Goal: Task Accomplishment & Management: Manage account settings

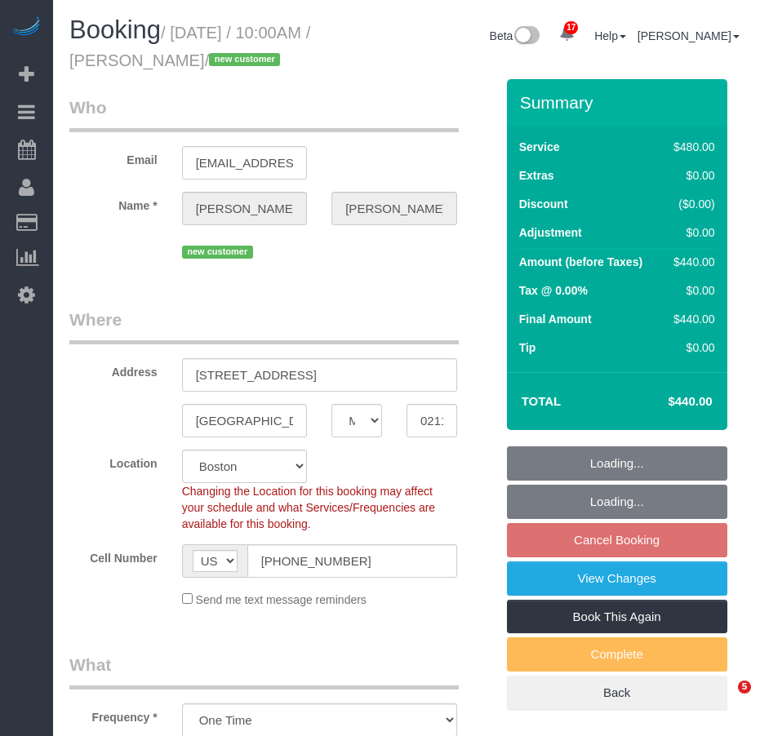
select select "MA"
select select "2"
select select "180"
select select "spot3"
select select "number:58"
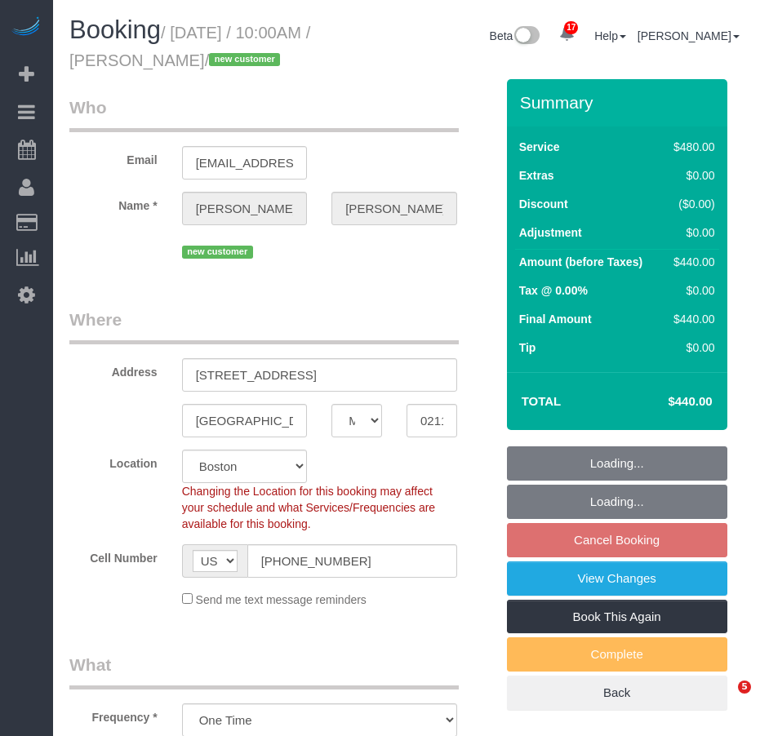
select select "number:70"
select select "number:15"
select select "number:5"
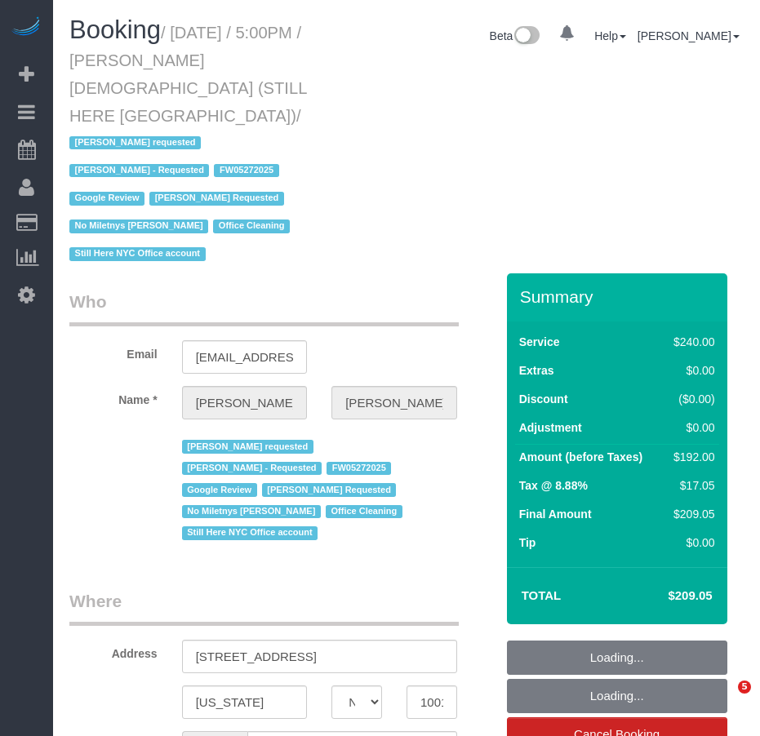
select select "NY"
select select "string:[GEOGRAPHIC_DATA]"
select select "object:805"
select select "180"
select select "string:stripe-pm_1QY8Py4VGloSiKo7kVLuacfg"
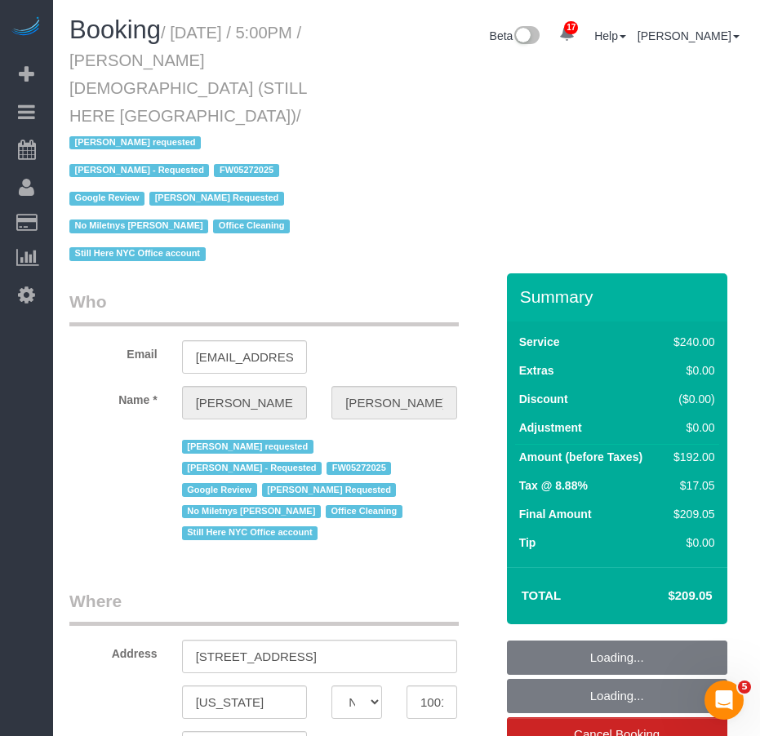
select select "spot1"
select select "number:89"
select select "number:90"
select select "number:15"
select select "number:5"
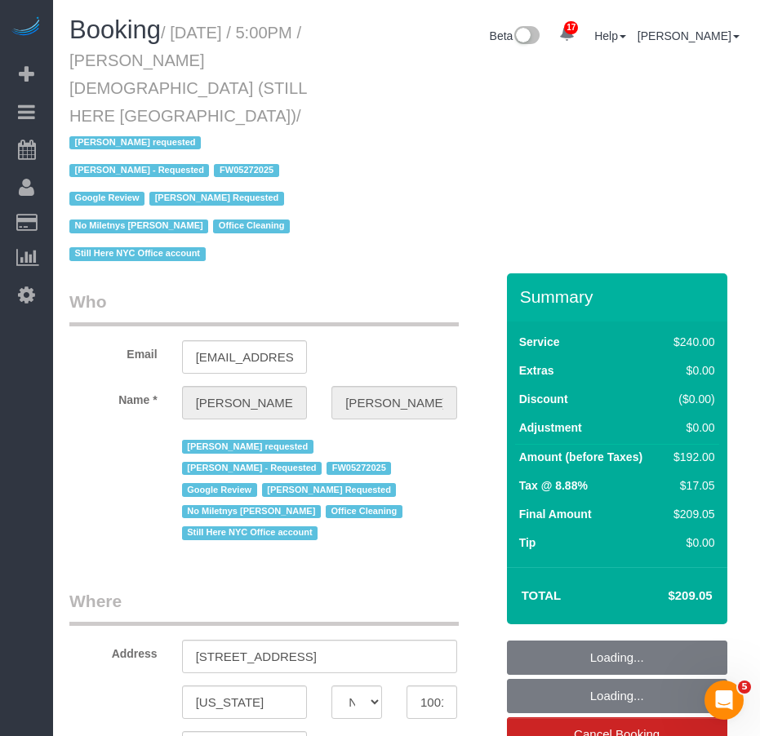
select select "object:1516"
